Goal: Information Seeking & Learning: Learn about a topic

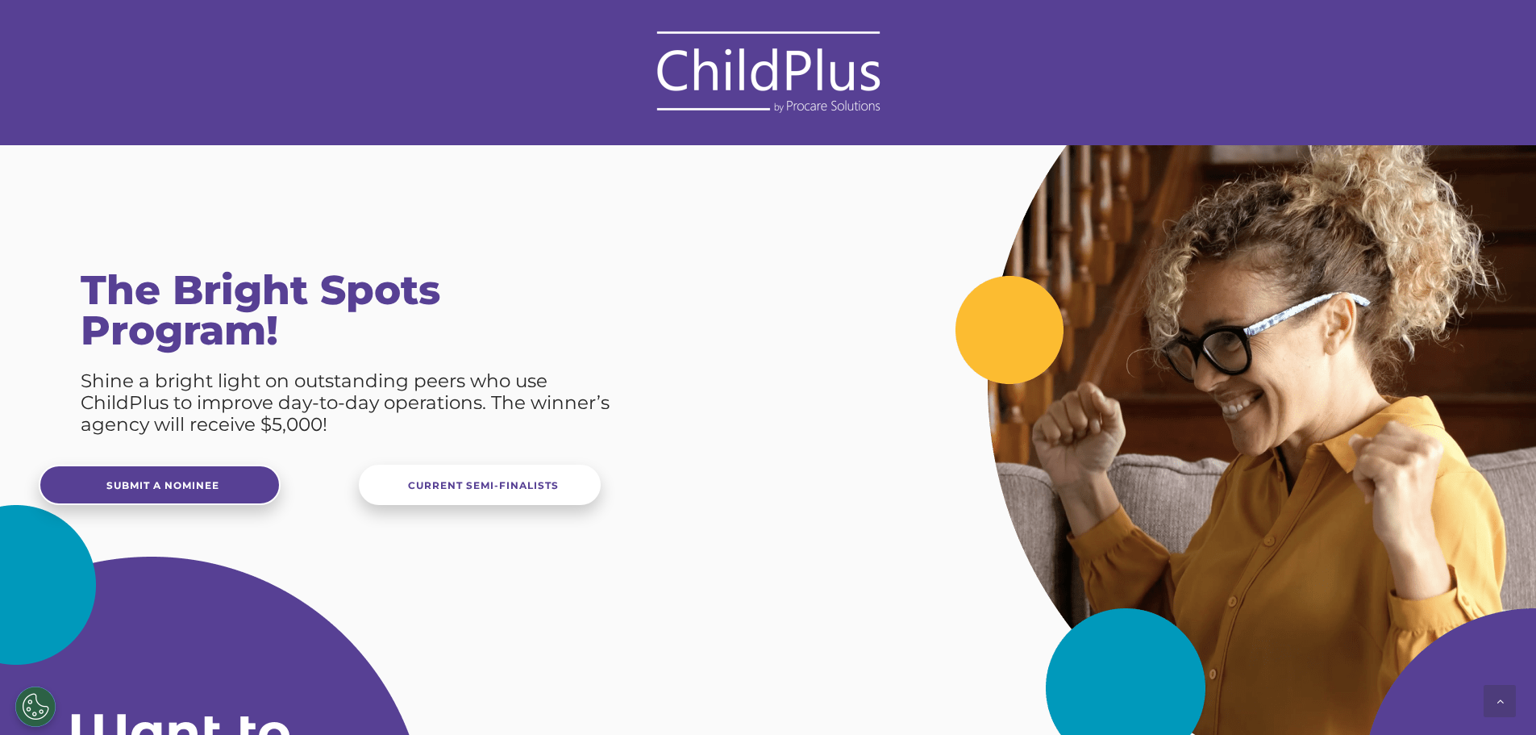
scroll to position [1930, 0]
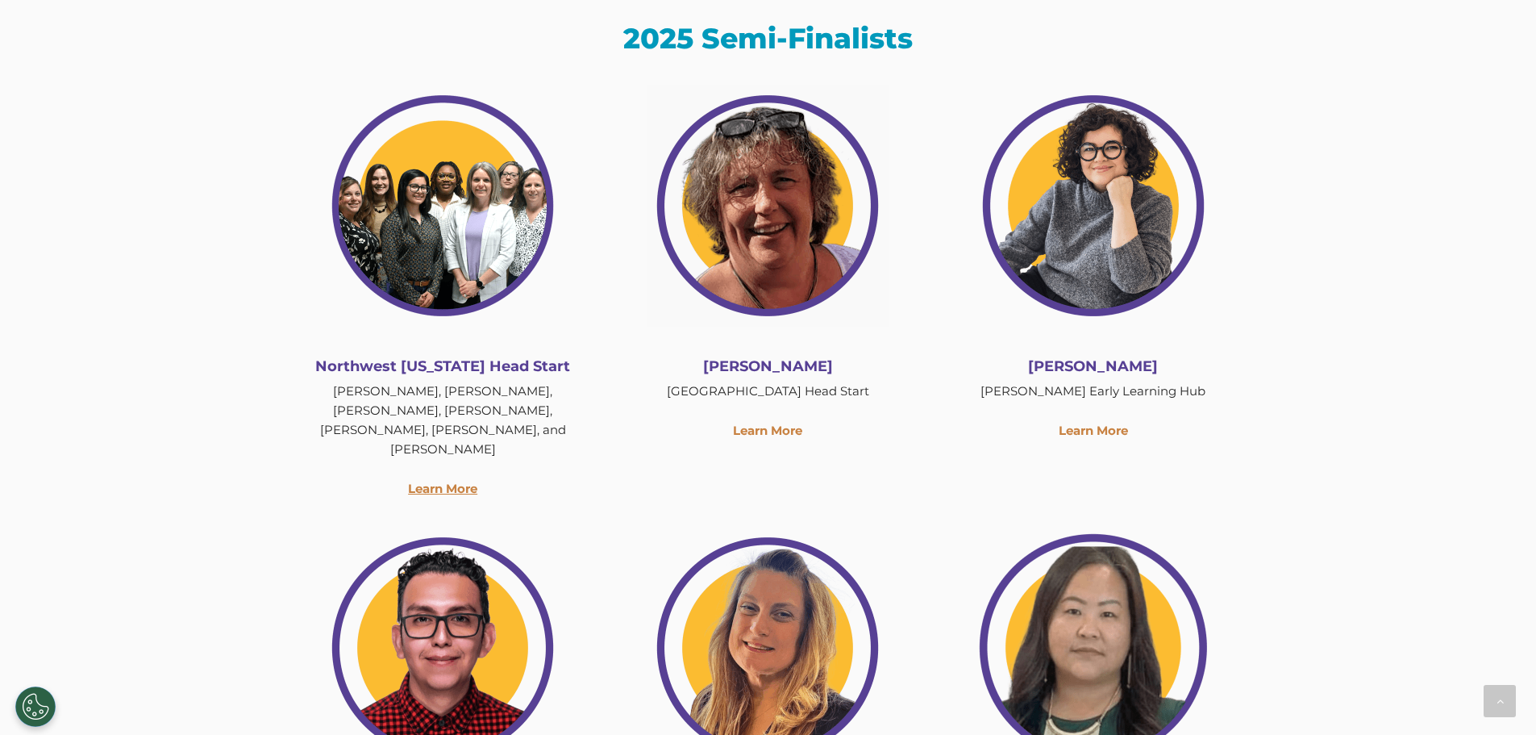
click at [444, 481] on link "Learn More" at bounding box center [442, 488] width 69 height 15
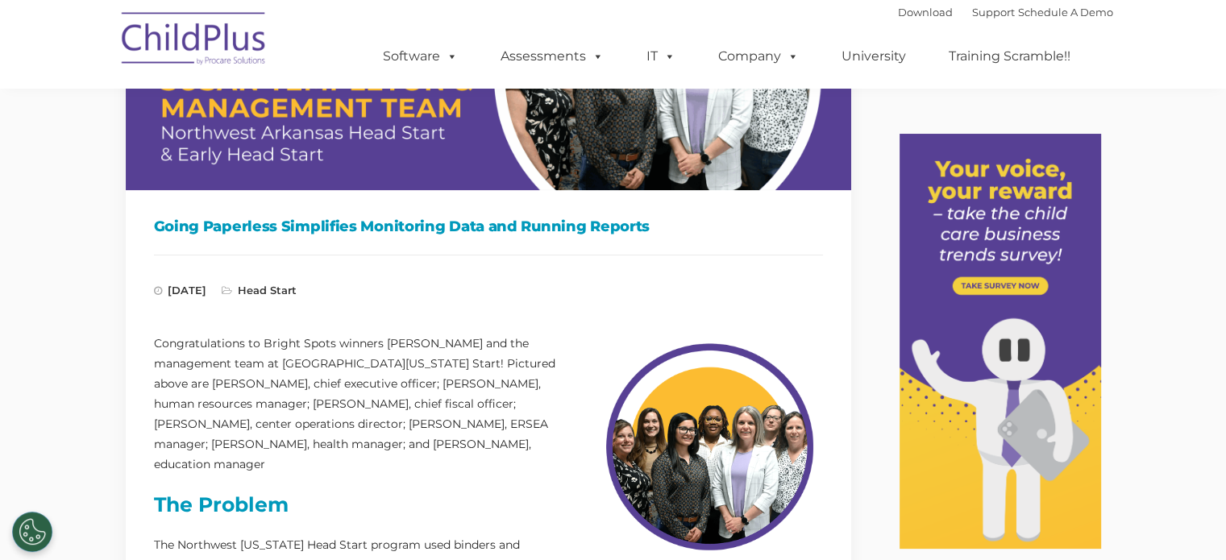
scroll to position [140, 0]
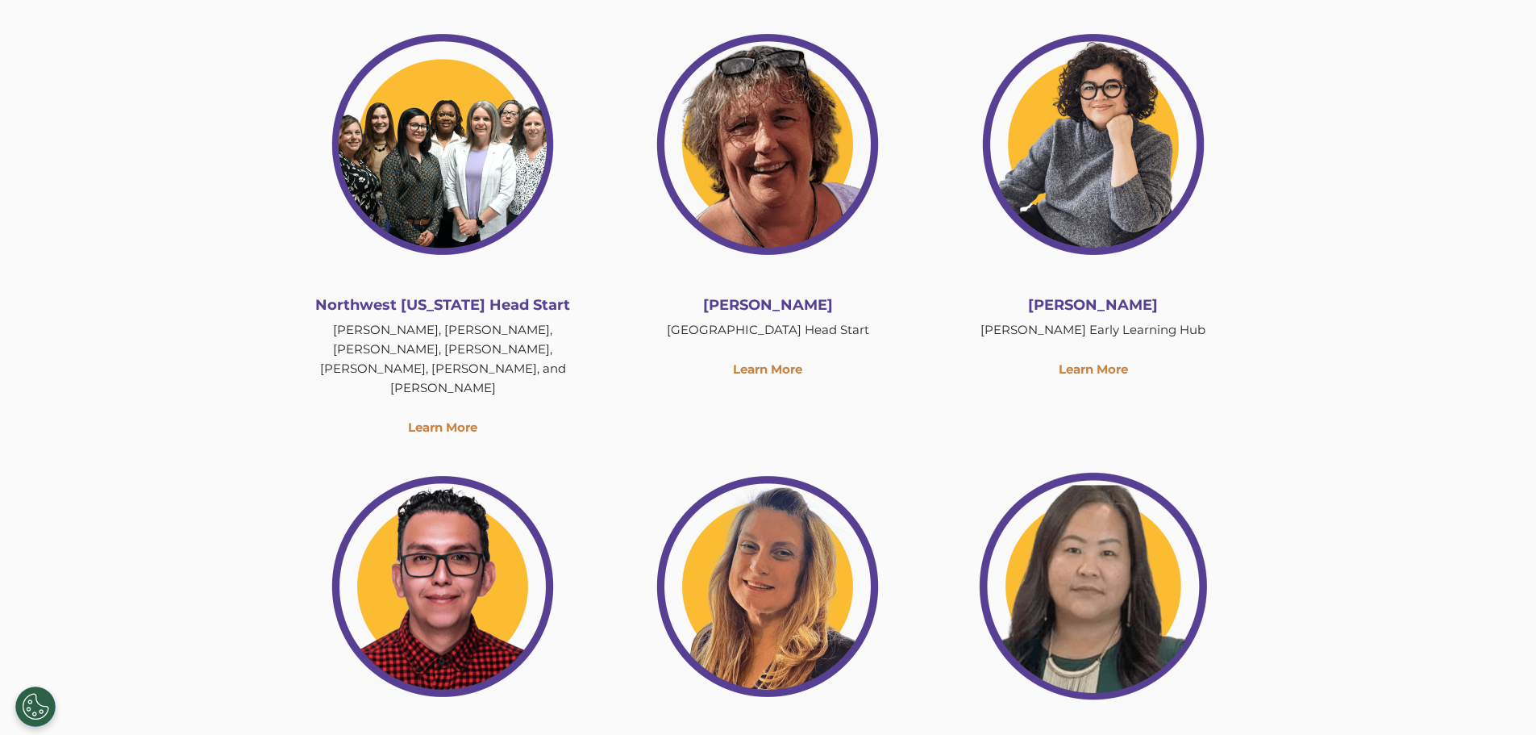
scroll to position [1930, 0]
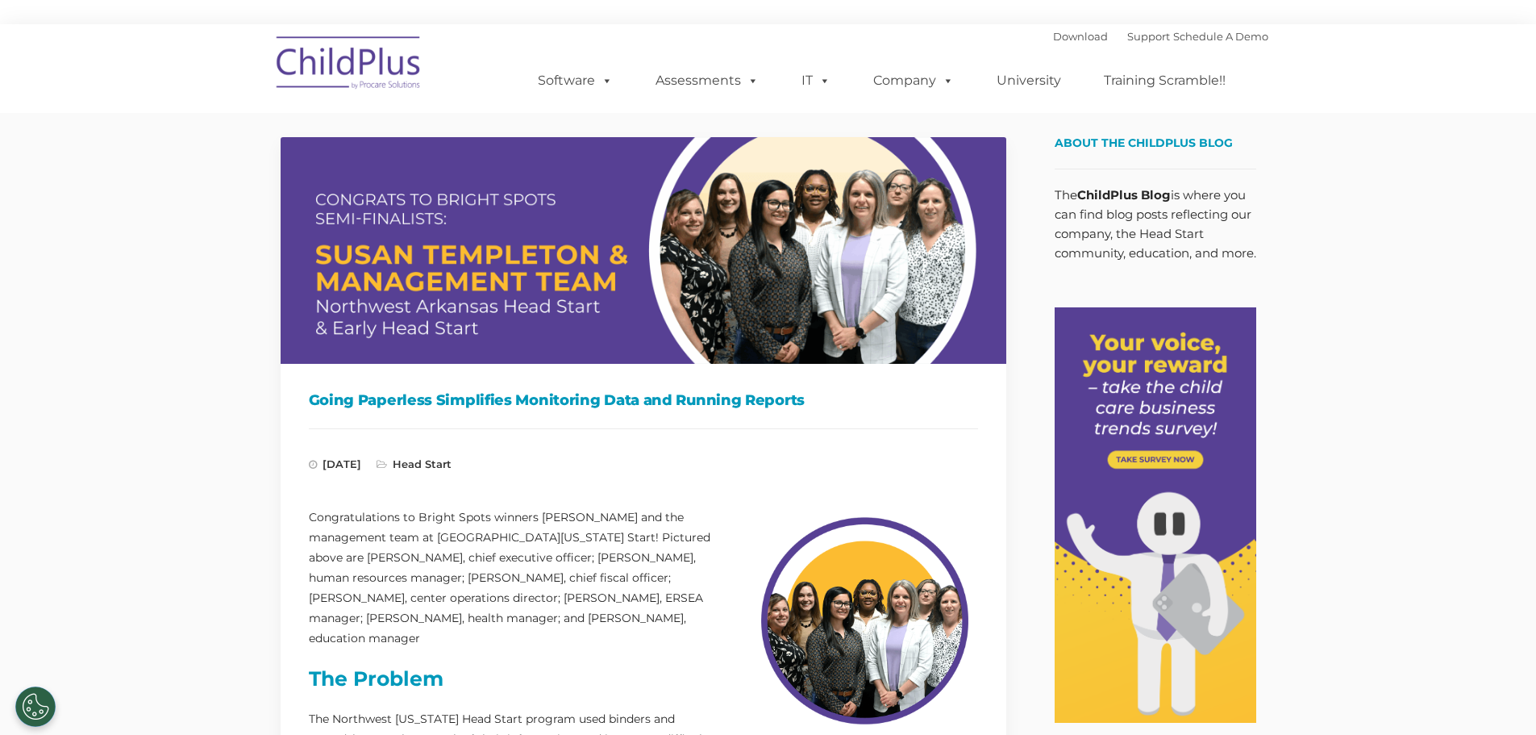
scroll to position [24, 0]
